Goal: Navigation & Orientation: Find specific page/section

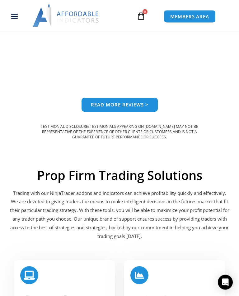
scroll to position [722, 0]
click at [16, 12] on icon "Menu Toggle" at bounding box center [15, 16] width 8 height 8
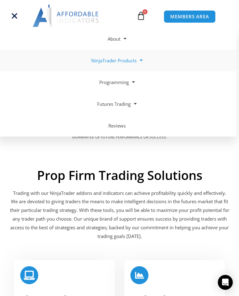
click at [134, 61] on link "NinjaTrader Products" at bounding box center [117, 61] width 239 height 22
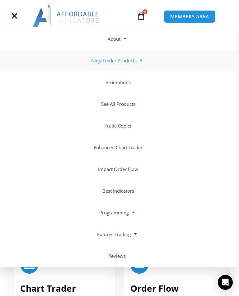
scroll to position [733, 0]
click at [133, 125] on link "Trade Copier" at bounding box center [117, 126] width 239 height 22
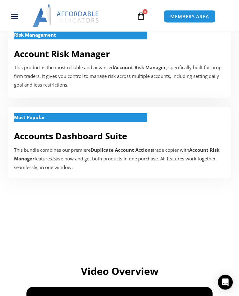
scroll to position [300, 0]
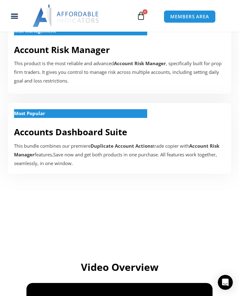
click at [127, 126] on link "Accounts Dashboard Suite" at bounding box center [70, 132] width 113 height 12
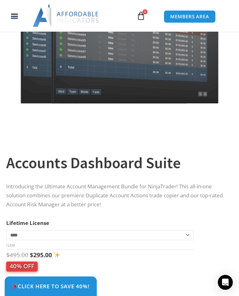
scroll to position [129, 0]
